Goal: Task Accomplishment & Management: Manage account settings

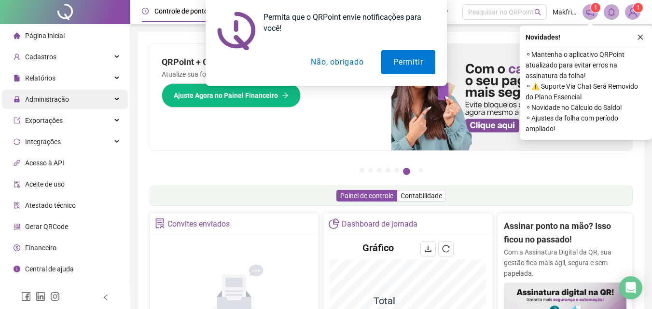
click at [42, 101] on span "Administração" at bounding box center [47, 100] width 44 height 8
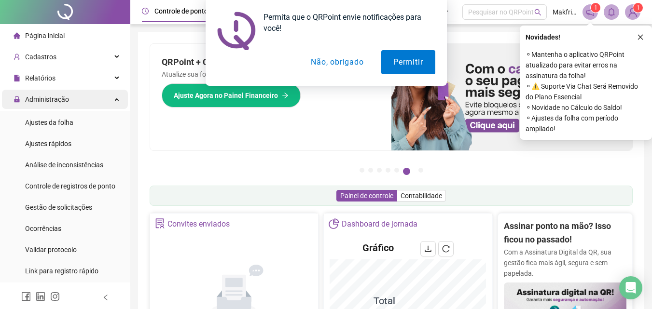
click at [73, 101] on div "Administração" at bounding box center [65, 99] width 126 height 19
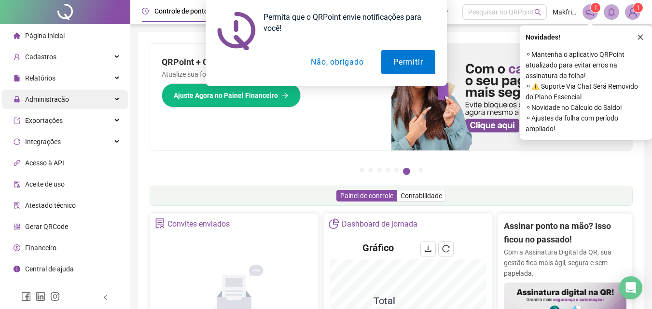
click at [75, 100] on div "Administração" at bounding box center [65, 99] width 126 height 19
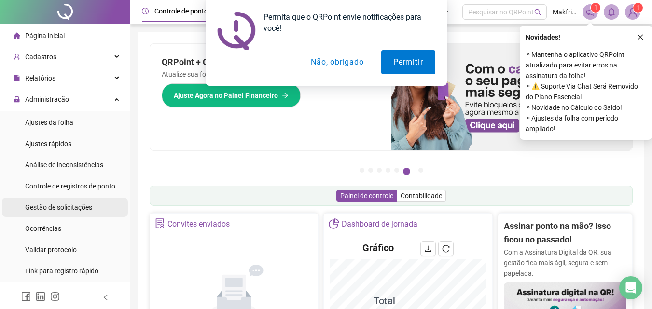
click at [61, 204] on span "Gestão de solicitações" at bounding box center [58, 208] width 67 height 8
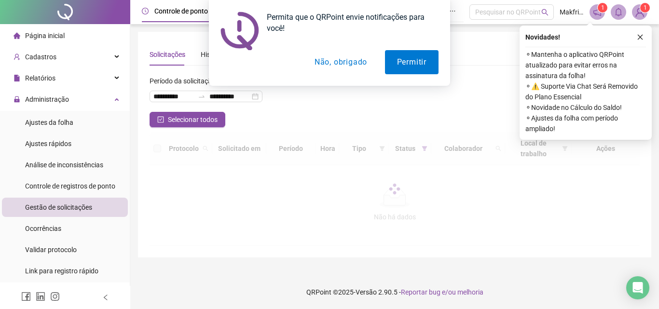
click at [330, 67] on button "Não, obrigado" at bounding box center [341, 62] width 77 height 24
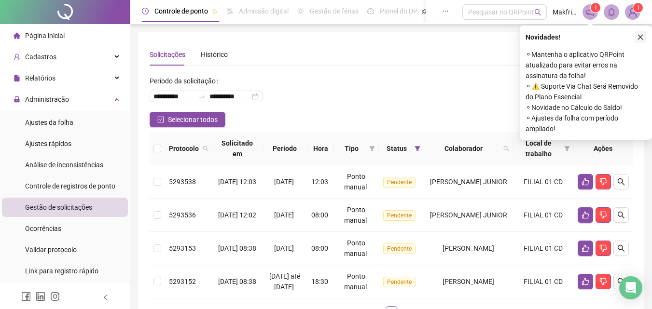
click at [643, 38] on icon "close" at bounding box center [640, 37] width 7 height 7
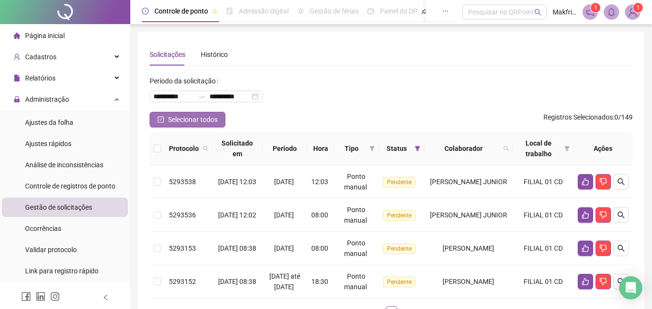
click at [193, 115] on span "Selecionar todos" at bounding box center [193, 119] width 50 height 11
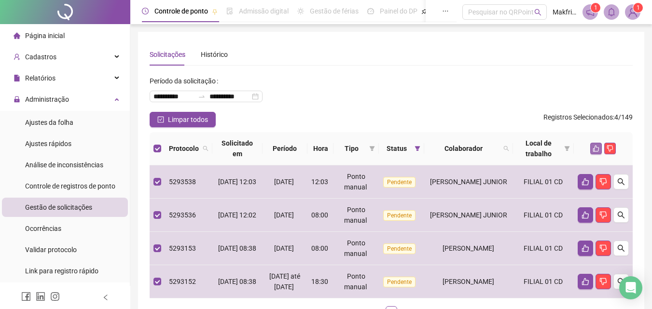
click at [595, 151] on icon "like" at bounding box center [596, 149] width 6 height 6
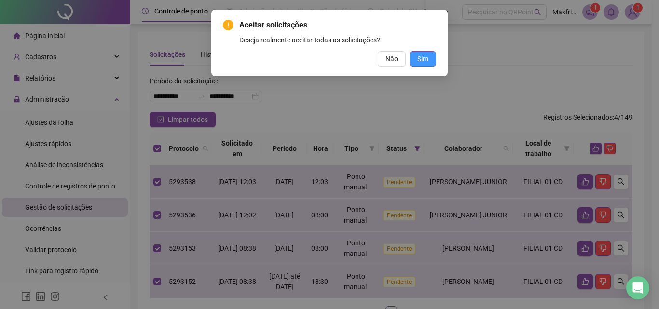
click at [426, 57] on span "Sim" at bounding box center [423, 59] width 11 height 11
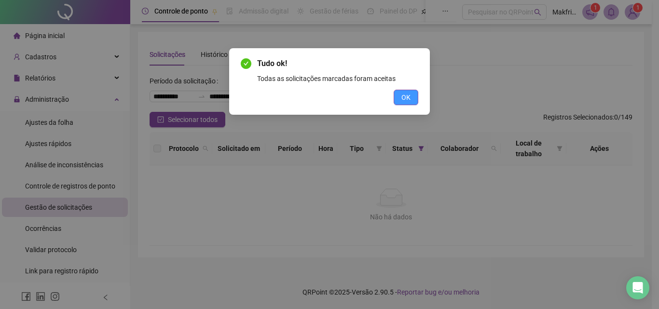
click at [406, 93] on span "OK" at bounding box center [406, 97] width 9 height 11
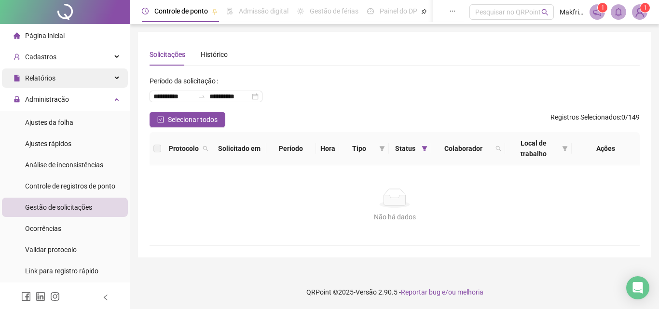
click at [52, 82] on span "Relatórios" at bounding box center [40, 78] width 30 height 8
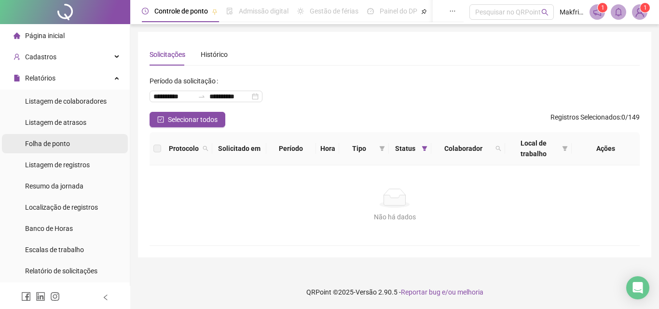
click at [64, 145] on span "Folha de ponto" at bounding box center [47, 144] width 45 height 8
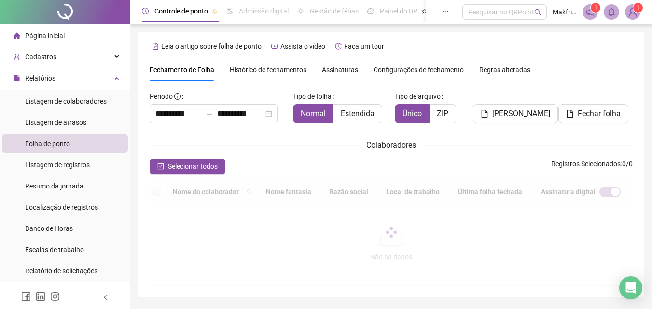
scroll to position [43, 0]
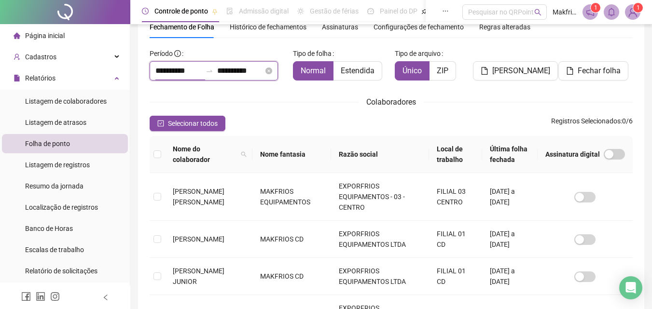
click at [172, 69] on input "**********" at bounding box center [178, 71] width 46 height 12
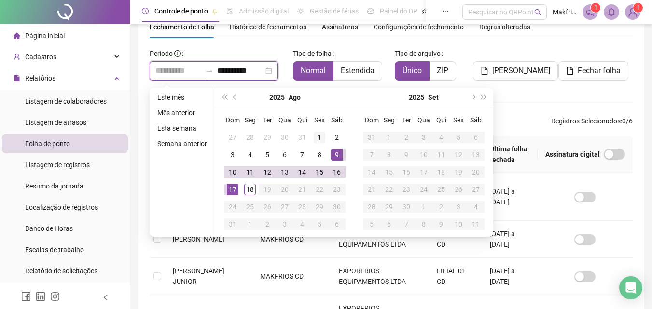
type input "**********"
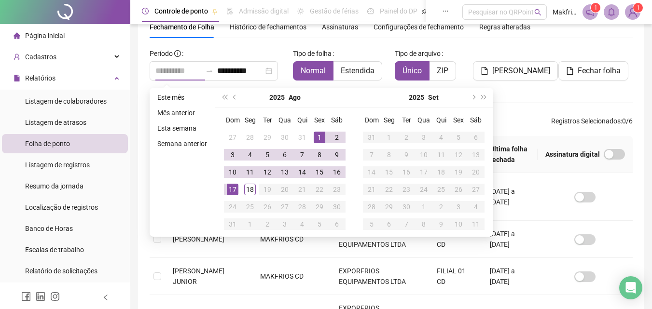
click at [319, 135] on div "1" at bounding box center [320, 138] width 12 height 12
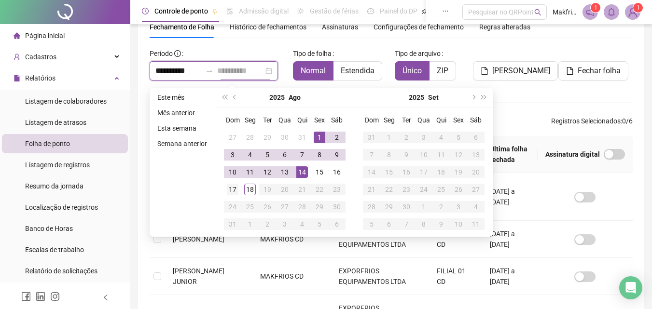
type input "**********"
click at [233, 187] on div "17" at bounding box center [233, 190] width 12 height 12
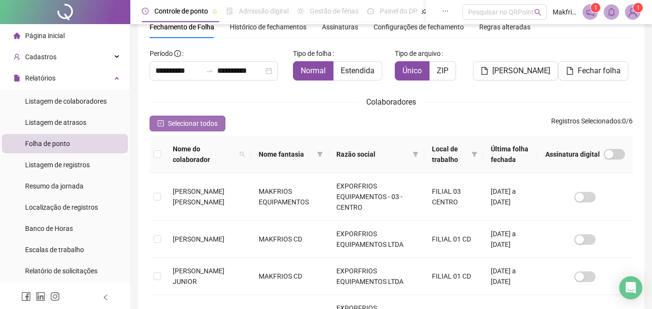
click at [207, 123] on span "Selecionar todos" at bounding box center [193, 123] width 50 height 11
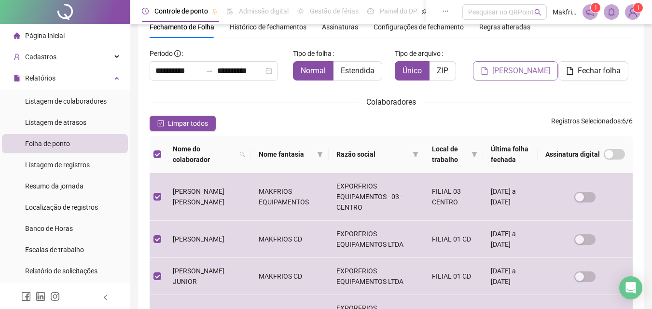
click at [499, 73] on span "[PERSON_NAME]" at bounding box center [521, 71] width 58 height 12
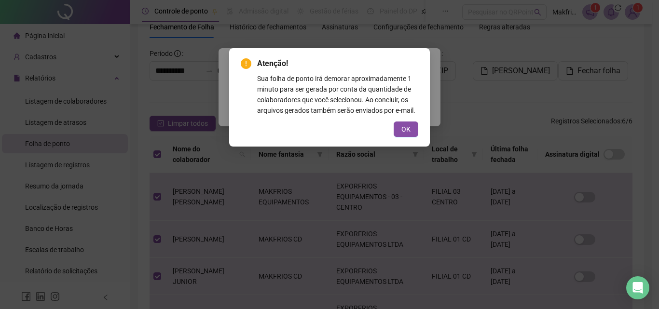
click at [405, 129] on span "OK" at bounding box center [406, 129] width 9 height 11
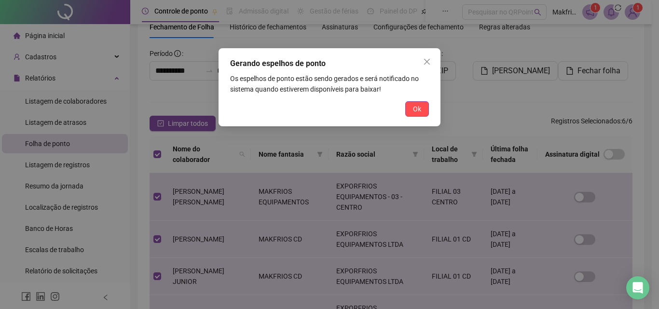
click at [411, 104] on button "Ok" at bounding box center [417, 108] width 24 height 15
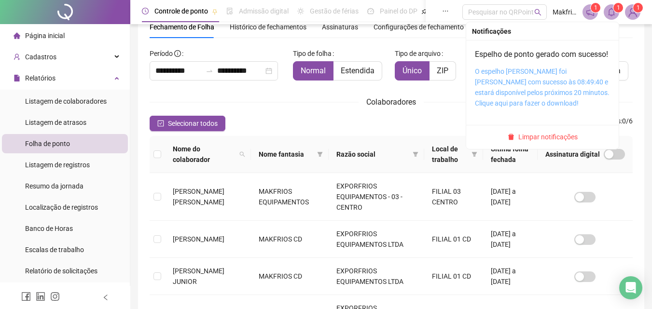
click at [527, 89] on link "O espelho [PERSON_NAME] foi [PERSON_NAME] com sucesso às 08:49:40 e estará disp…" at bounding box center [542, 88] width 135 height 40
click at [523, 107] on link "O espelho [PERSON_NAME] foi [PERSON_NAME] com sucesso às 08:49:40 e estará disp…" at bounding box center [542, 88] width 135 height 40
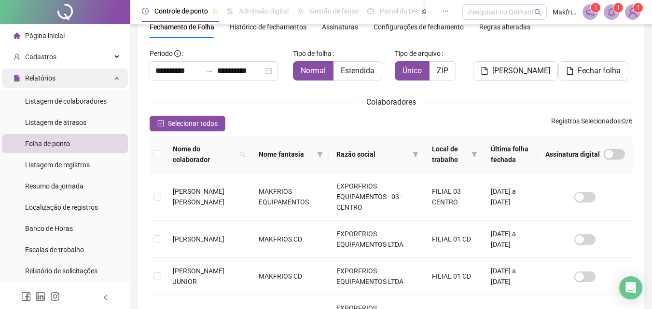
click at [69, 79] on div "Relatórios" at bounding box center [65, 78] width 126 height 19
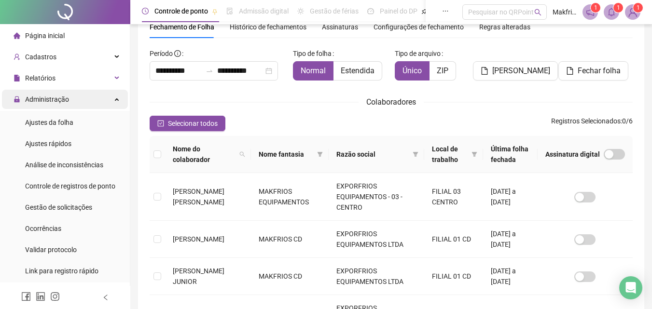
click at [65, 99] on span "Administração" at bounding box center [47, 100] width 44 height 8
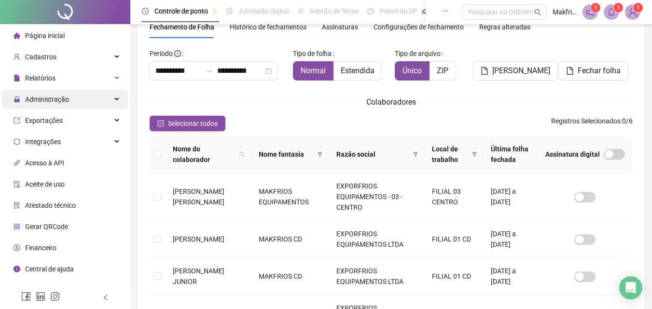
click at [71, 100] on div "Administração" at bounding box center [65, 99] width 126 height 19
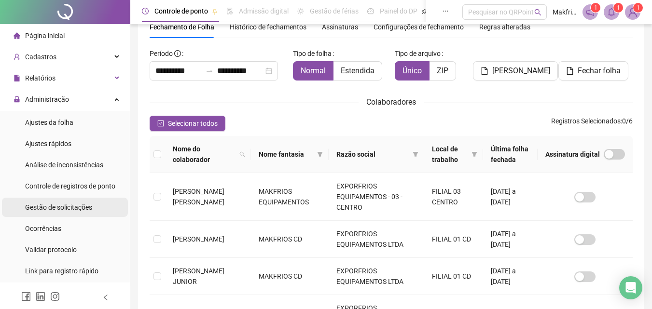
click at [70, 209] on span "Gestão de solicitações" at bounding box center [58, 208] width 67 height 8
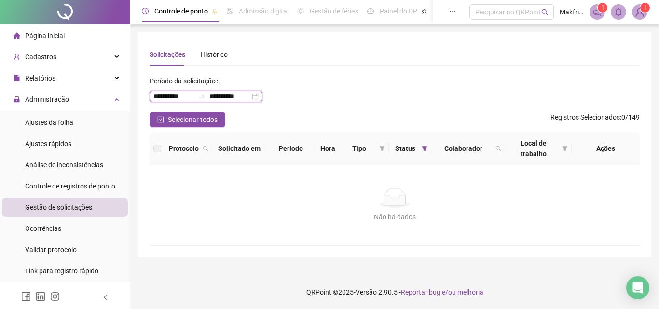
click at [182, 94] on input "**********" at bounding box center [174, 96] width 41 height 11
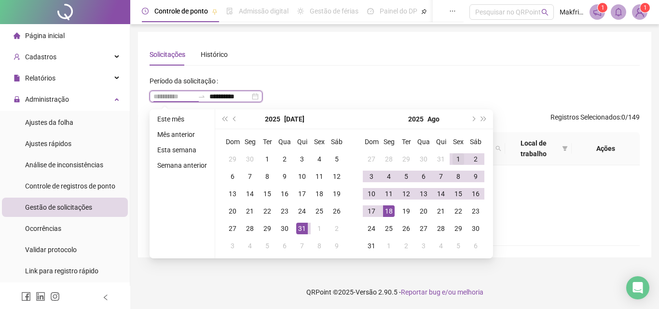
type input "**********"
drag, startPoint x: 456, startPoint y: 154, endPoint x: 425, endPoint y: 183, distance: 42.0
click at [456, 157] on div "1" at bounding box center [459, 160] width 12 height 12
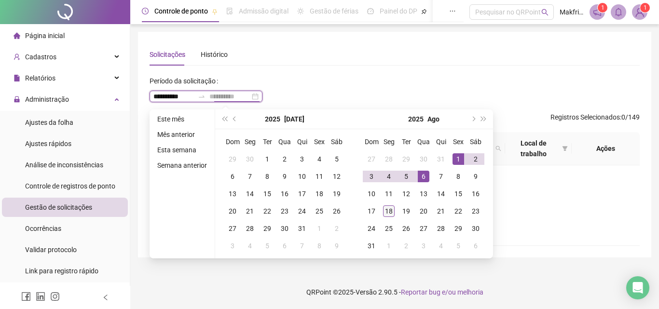
type input "**********"
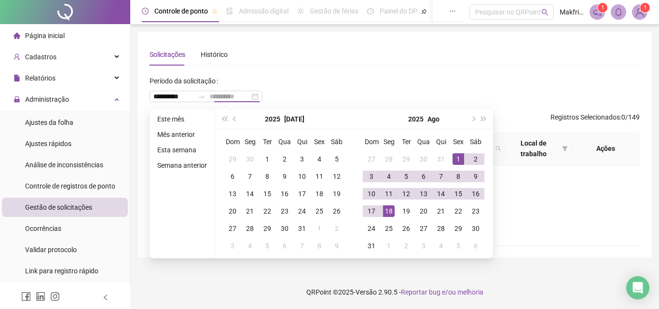
click at [386, 212] on div "18" at bounding box center [389, 212] width 12 height 12
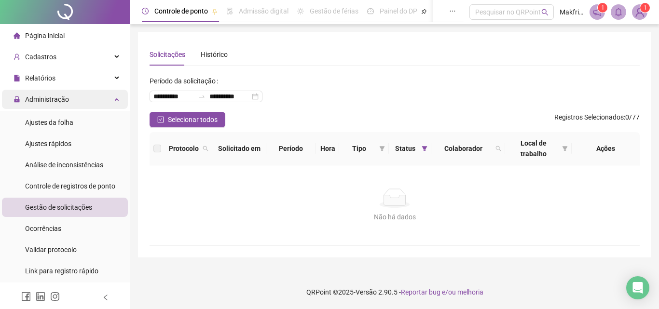
drag, startPoint x: 60, startPoint y: 100, endPoint x: 67, endPoint y: 98, distance: 6.7
click at [62, 100] on span "Administração" at bounding box center [47, 100] width 44 height 8
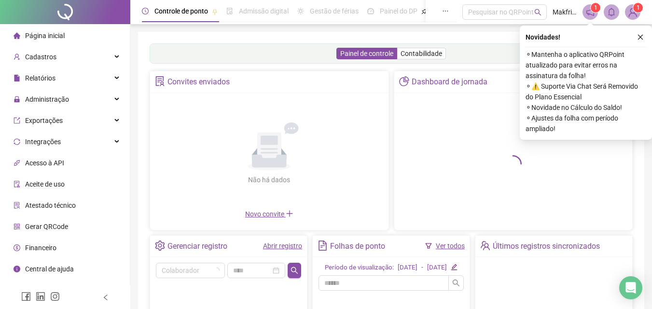
drag, startPoint x: 236, startPoint y: 4, endPoint x: 170, endPoint y: 34, distance: 72.6
click at [170, 34] on div "Painel de controle Contabilidade Convites enviados Não há dados Não há dados No…" at bounding box center [391, 227] width 506 height 391
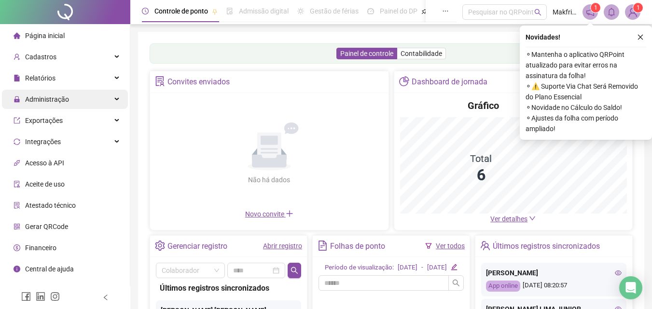
click at [71, 103] on div "Administração" at bounding box center [65, 99] width 126 height 19
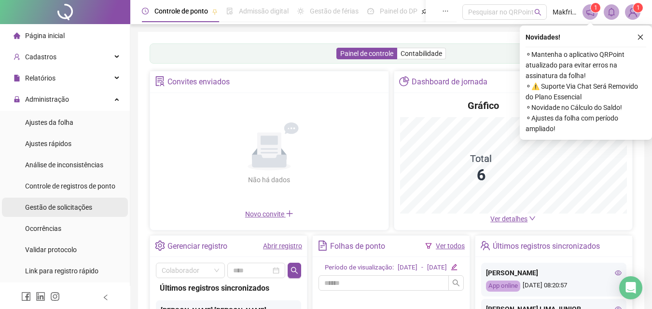
click at [70, 205] on span "Gestão de solicitações" at bounding box center [58, 208] width 67 height 8
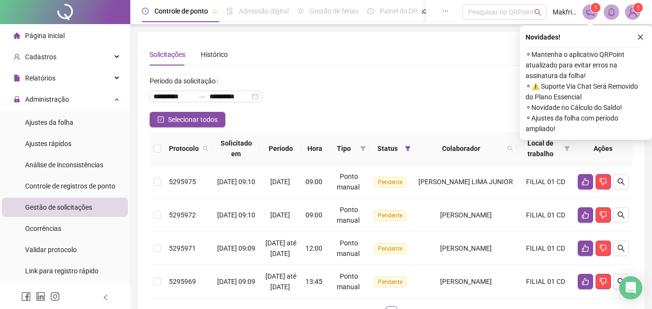
click at [638, 35] on icon "close" at bounding box center [640, 37] width 7 height 7
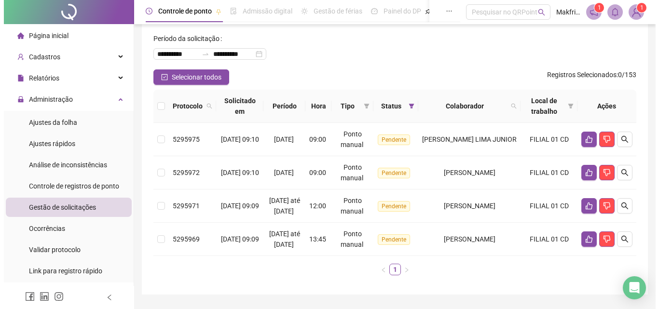
scroll to position [91, 0]
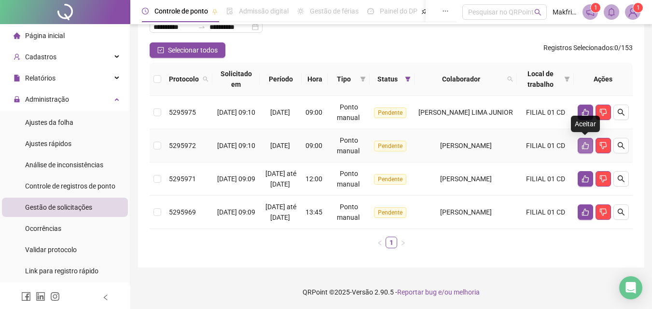
click at [587, 142] on icon "like" at bounding box center [585, 145] width 7 height 7
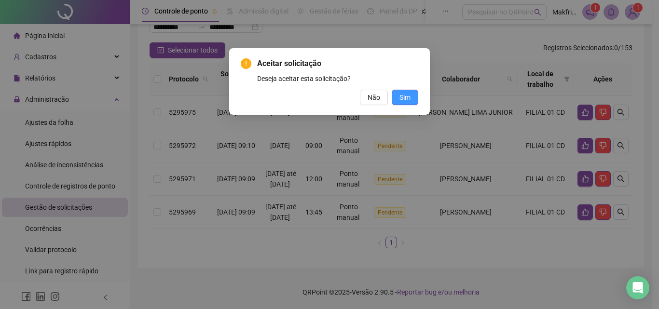
click at [405, 98] on span "Sim" at bounding box center [405, 97] width 11 height 11
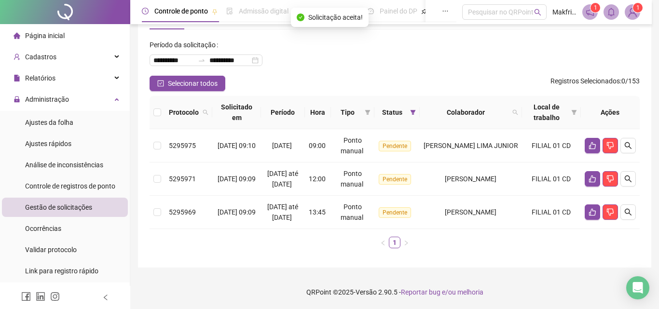
scroll to position [57, 0]
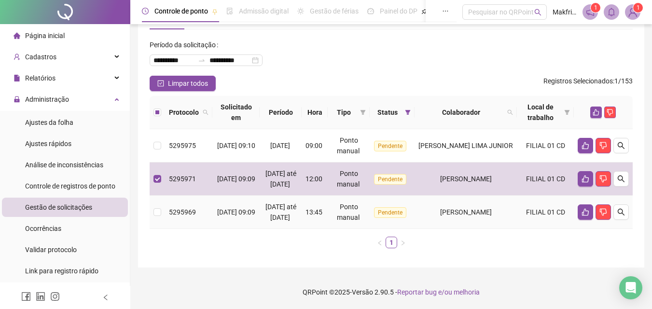
click at [161, 207] on td at bounding box center [157, 212] width 15 height 33
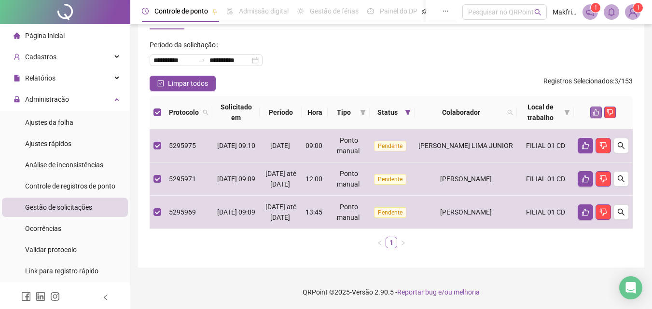
click at [597, 109] on icon "like" at bounding box center [596, 112] width 7 height 7
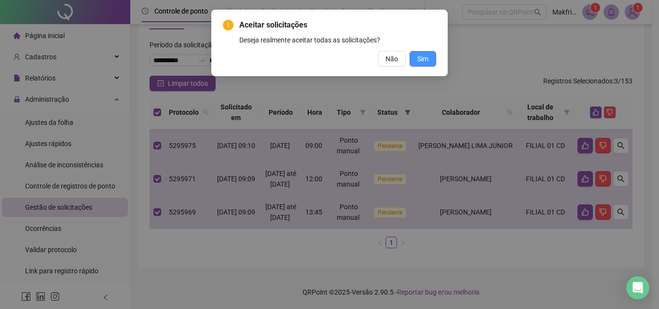
click at [417, 59] on button "Sim" at bounding box center [423, 58] width 27 height 15
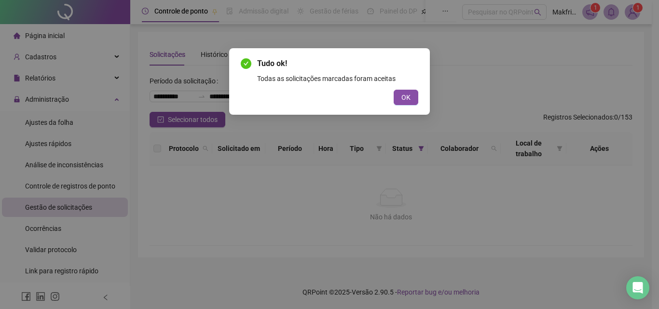
scroll to position [0, 0]
click at [394, 93] on button "OK" at bounding box center [406, 97] width 25 height 15
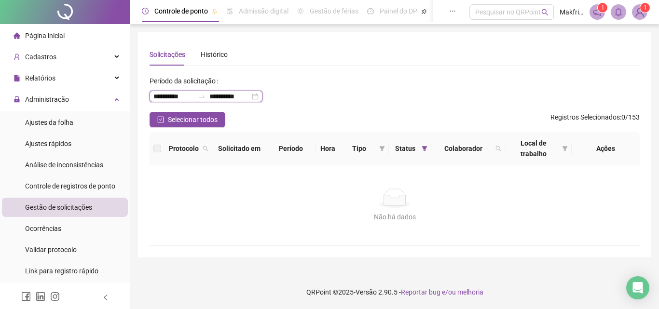
click at [183, 97] on input "**********" at bounding box center [174, 96] width 41 height 11
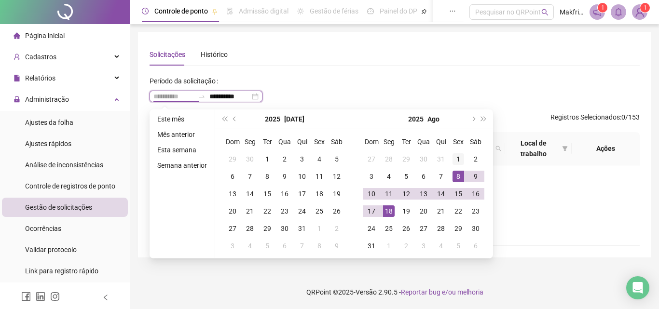
type input "**********"
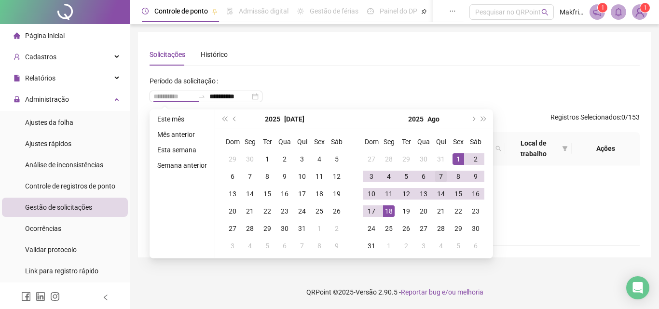
drag, startPoint x: 457, startPoint y: 160, endPoint x: 440, endPoint y: 169, distance: 19.2
click at [456, 163] on div "1" at bounding box center [459, 160] width 12 height 12
type input "**********"
click at [386, 211] on div "18" at bounding box center [389, 212] width 12 height 12
